Goal: Task Accomplishment & Management: Use online tool/utility

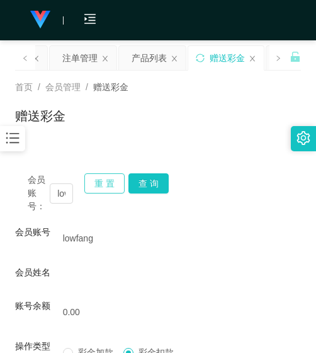
drag, startPoint x: 103, startPoint y: 189, endPoint x: 80, endPoint y: 195, distance: 23.4
click at [102, 188] on button "重 置" at bounding box center [104, 183] width 40 height 20
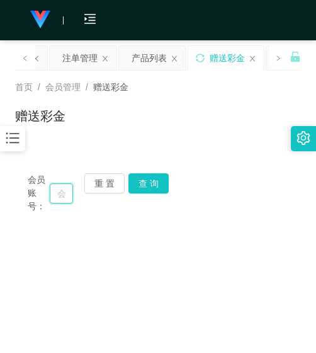
click at [63, 195] on input "text" at bounding box center [61, 193] width 23 height 20
paste input "felicia"
type input "felicia"
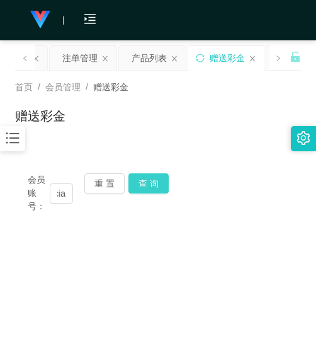
click at [146, 179] on button "查 询" at bounding box center [148, 183] width 40 height 20
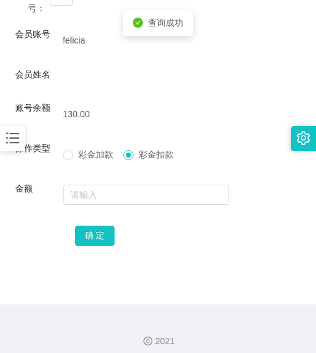
scroll to position [208, 0]
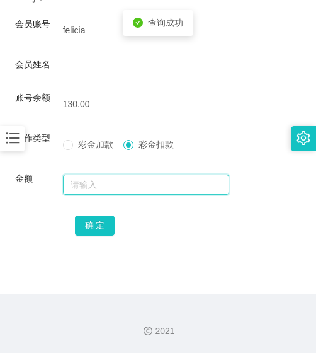
click at [118, 183] on input "text" at bounding box center [146, 184] width 167 height 20
type input "130"
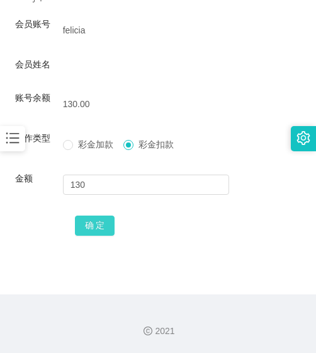
click at [102, 215] on div "确 定" at bounding box center [158, 224] width 167 height 25
click at [101, 222] on button "确 定" at bounding box center [95, 225] width 40 height 20
